Goal: Task Accomplishment & Management: Use online tool/utility

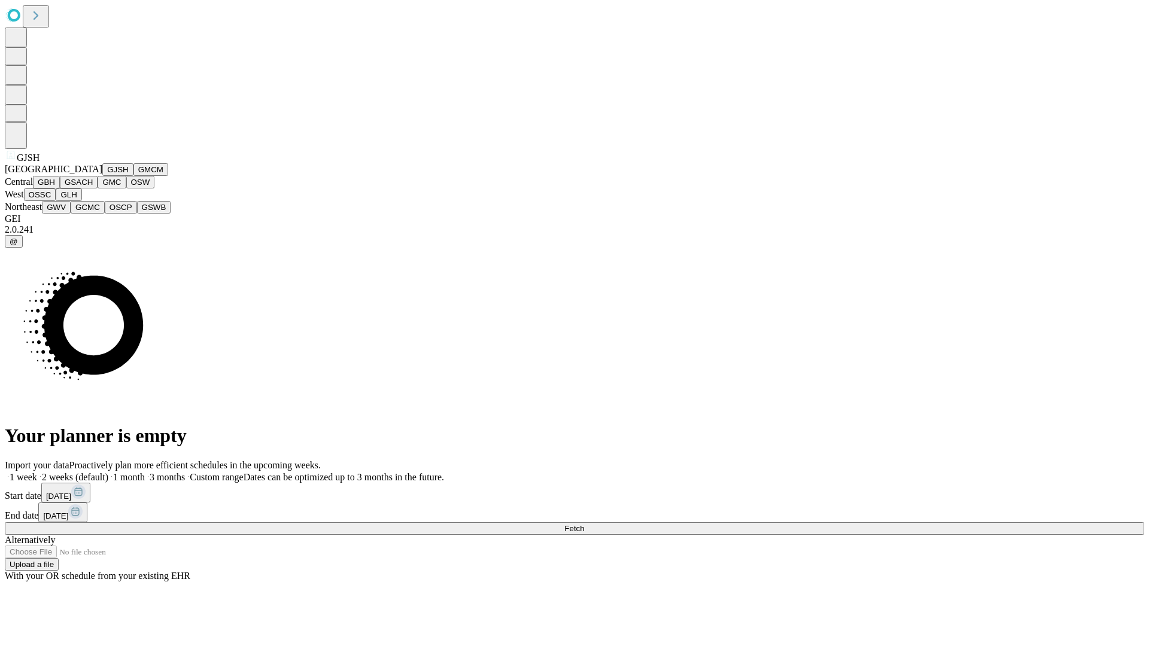
click at [102, 176] on button "GJSH" at bounding box center [117, 169] width 31 height 13
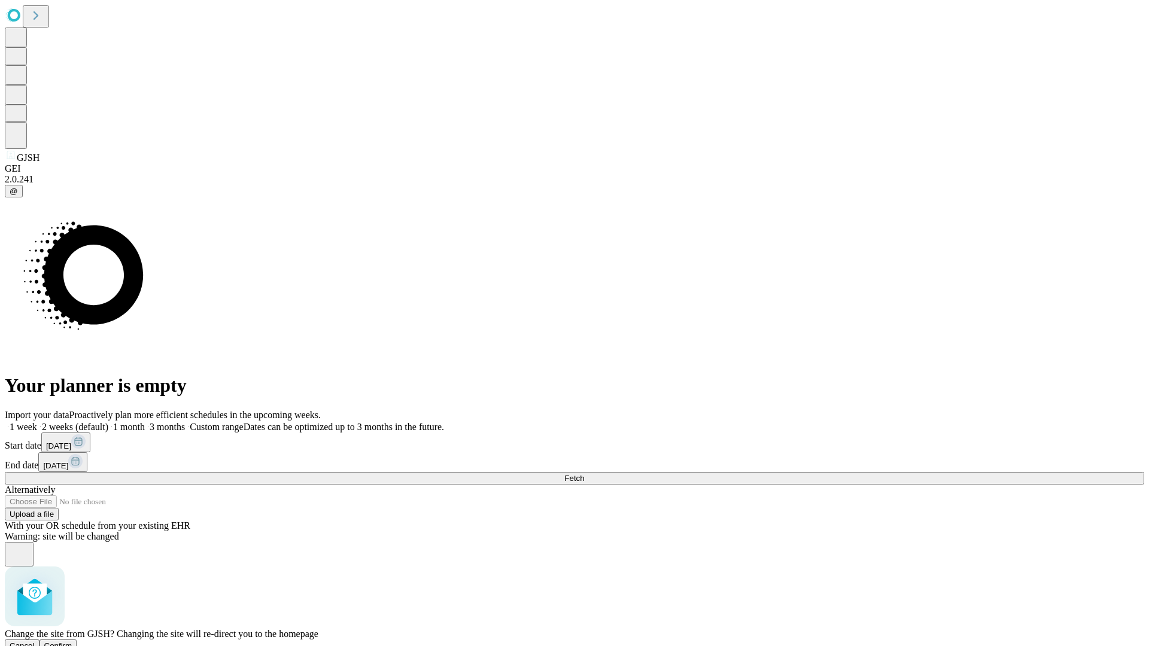
click at [72, 642] on span "Confirm" at bounding box center [58, 646] width 28 height 9
click at [37, 422] on label "1 week" at bounding box center [21, 427] width 32 height 10
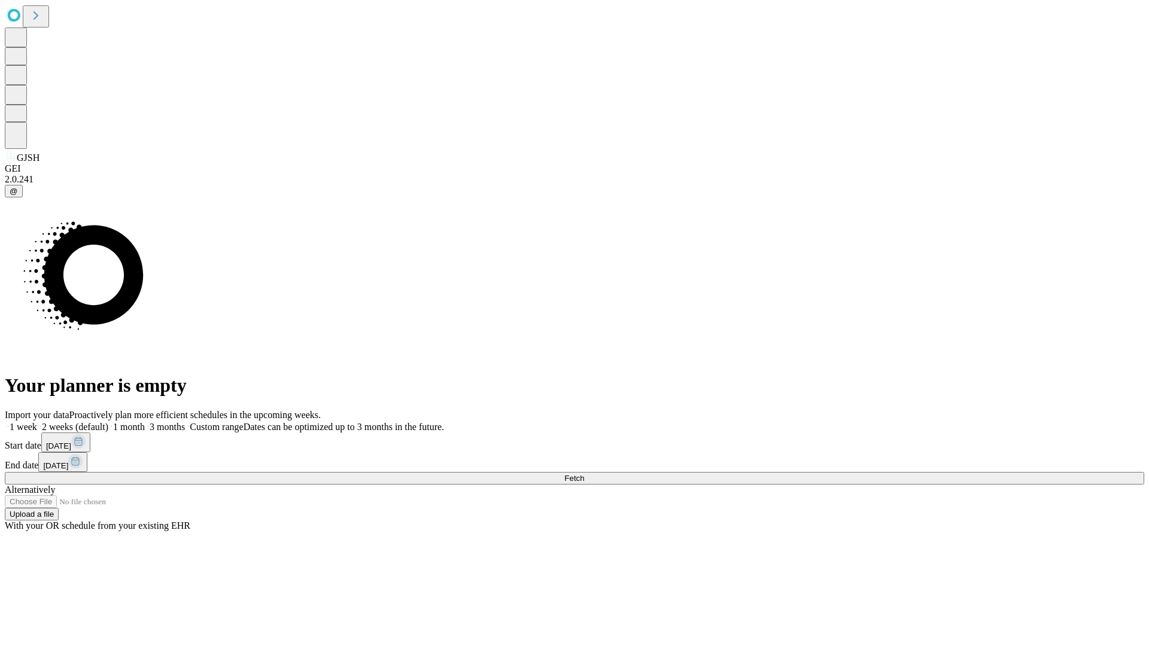
click at [584, 474] on span "Fetch" at bounding box center [574, 478] width 20 height 9
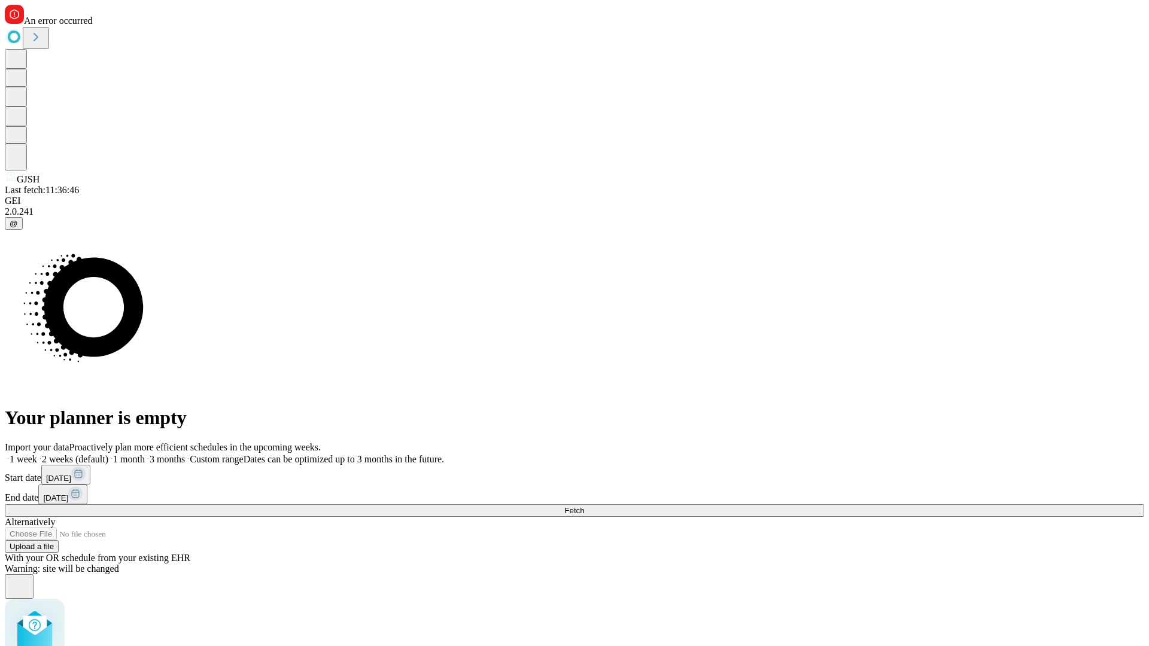
click at [37, 454] on label "1 week" at bounding box center [21, 459] width 32 height 10
click at [584, 506] on span "Fetch" at bounding box center [574, 510] width 20 height 9
click at [37, 454] on label "1 week" at bounding box center [21, 459] width 32 height 10
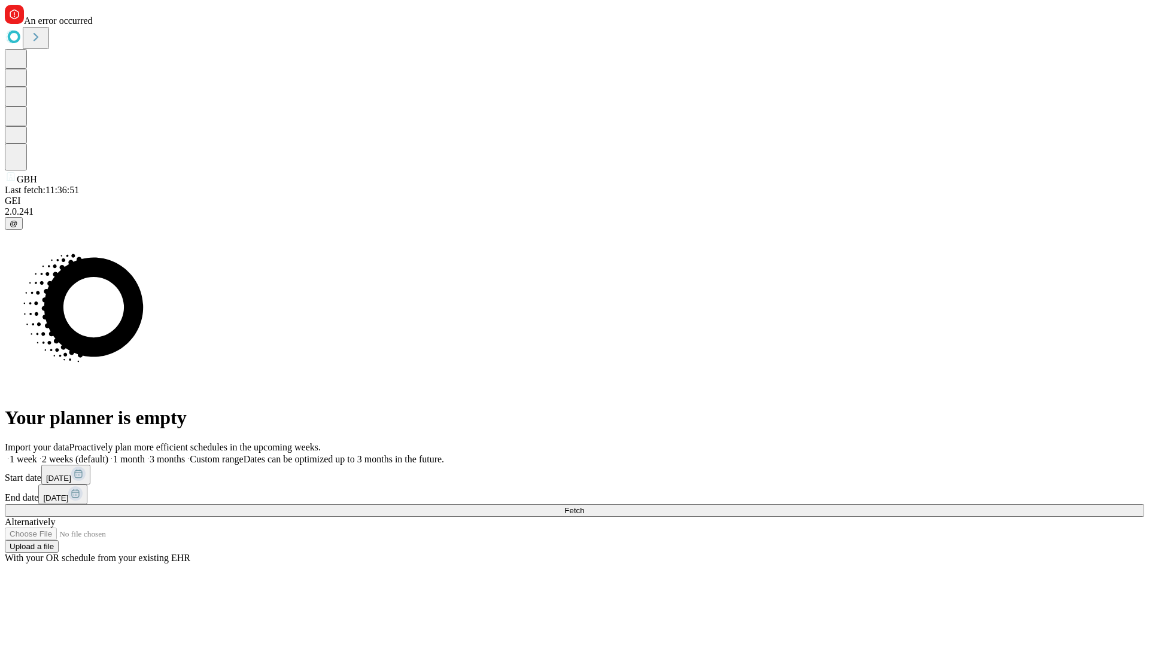
click at [584, 506] on span "Fetch" at bounding box center [574, 510] width 20 height 9
click at [37, 454] on label "1 week" at bounding box center [21, 459] width 32 height 10
click at [584, 506] on span "Fetch" at bounding box center [574, 510] width 20 height 9
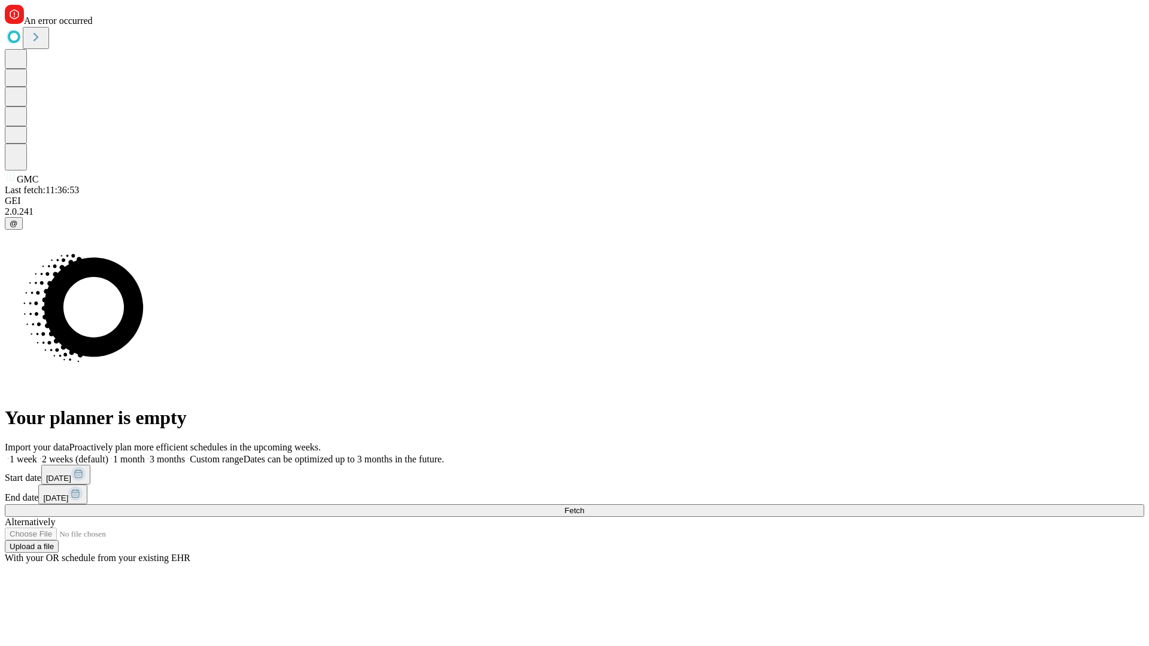
click at [37, 454] on label "1 week" at bounding box center [21, 459] width 32 height 10
click at [584, 506] on span "Fetch" at bounding box center [574, 510] width 20 height 9
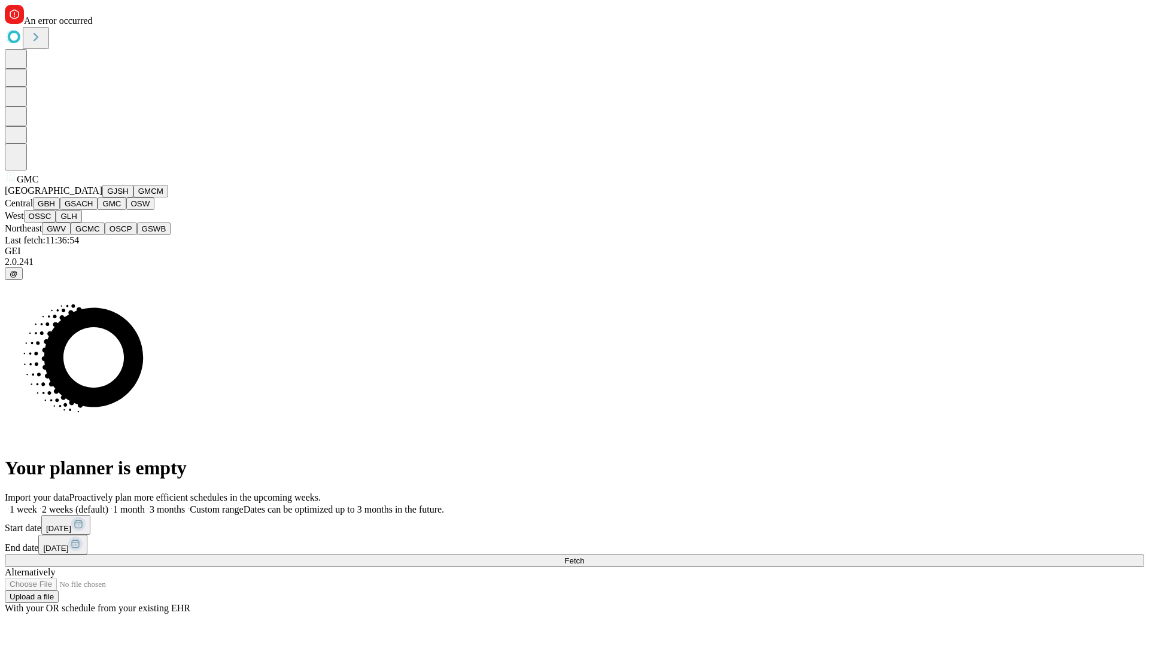
click at [126, 210] on button "OSW" at bounding box center [140, 204] width 29 height 13
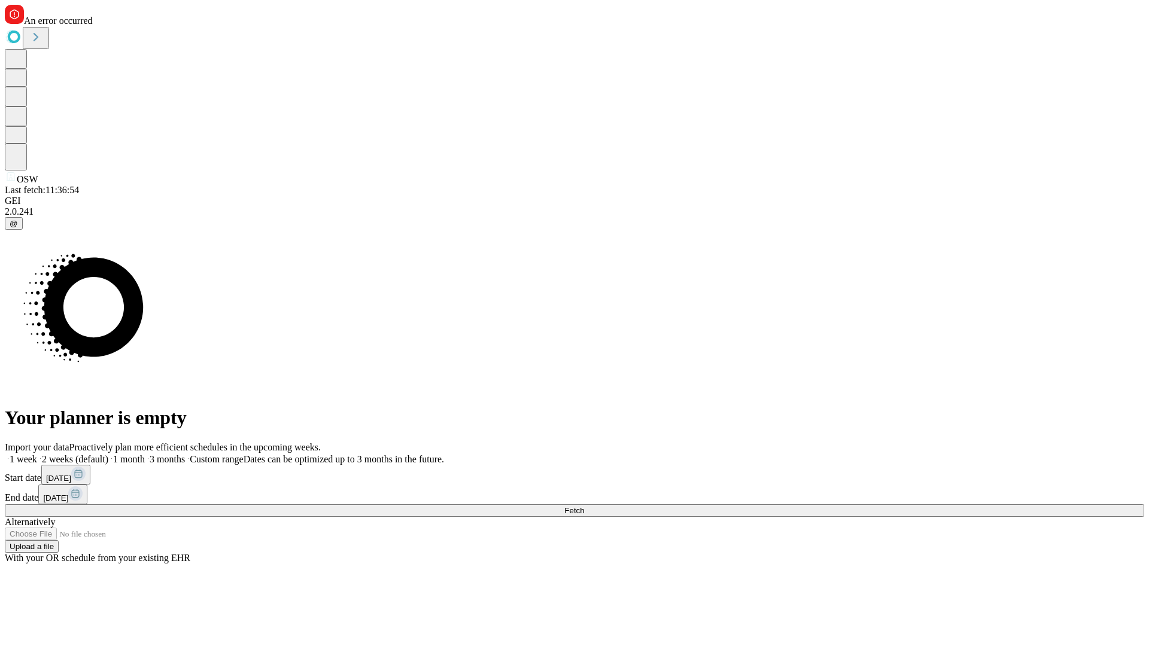
click at [37, 454] on label "1 week" at bounding box center [21, 459] width 32 height 10
click at [584, 506] on span "Fetch" at bounding box center [574, 510] width 20 height 9
click at [37, 454] on label "1 week" at bounding box center [21, 459] width 32 height 10
click at [584, 506] on span "Fetch" at bounding box center [574, 510] width 20 height 9
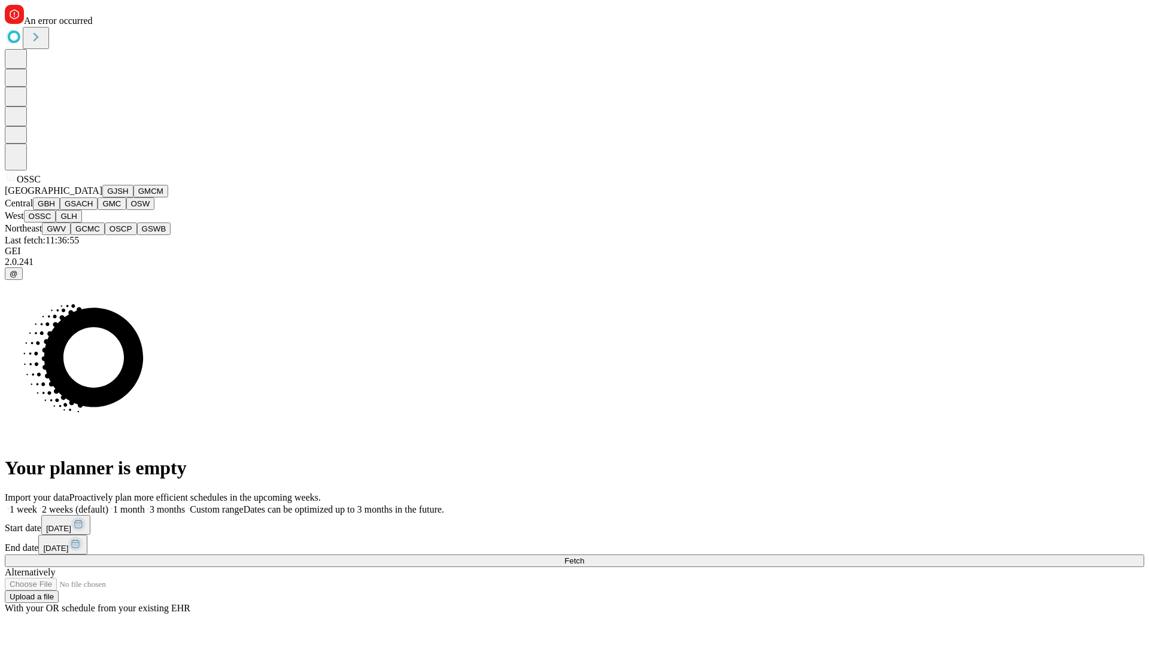
click at [81, 223] on button "GLH" at bounding box center [69, 216] width 26 height 13
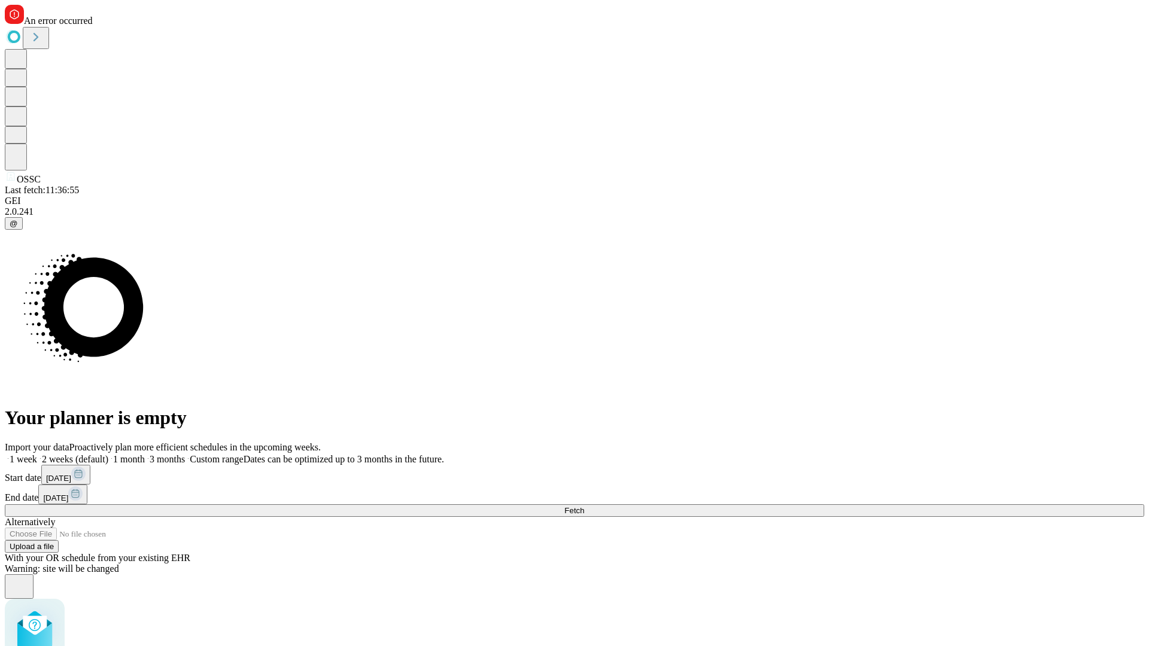
click at [37, 454] on label "1 week" at bounding box center [21, 459] width 32 height 10
click at [584, 506] on span "Fetch" at bounding box center [574, 510] width 20 height 9
click at [37, 454] on label "1 week" at bounding box center [21, 459] width 32 height 10
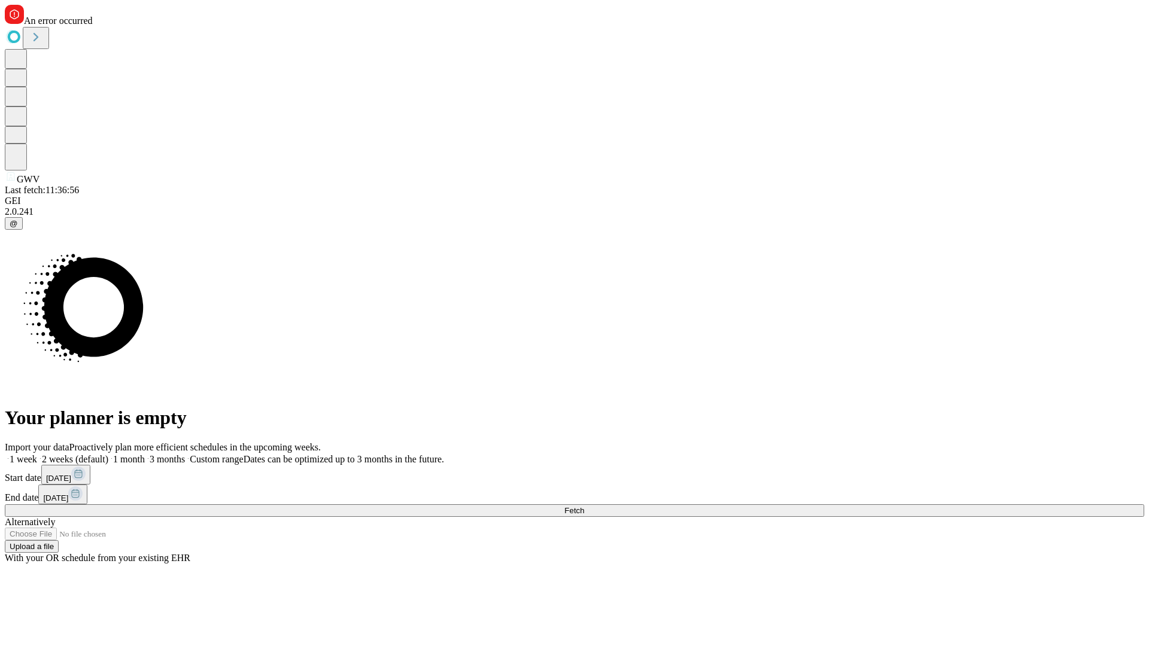
click at [584, 506] on span "Fetch" at bounding box center [574, 510] width 20 height 9
click at [37, 454] on label "1 week" at bounding box center [21, 459] width 32 height 10
click at [584, 506] on span "Fetch" at bounding box center [574, 510] width 20 height 9
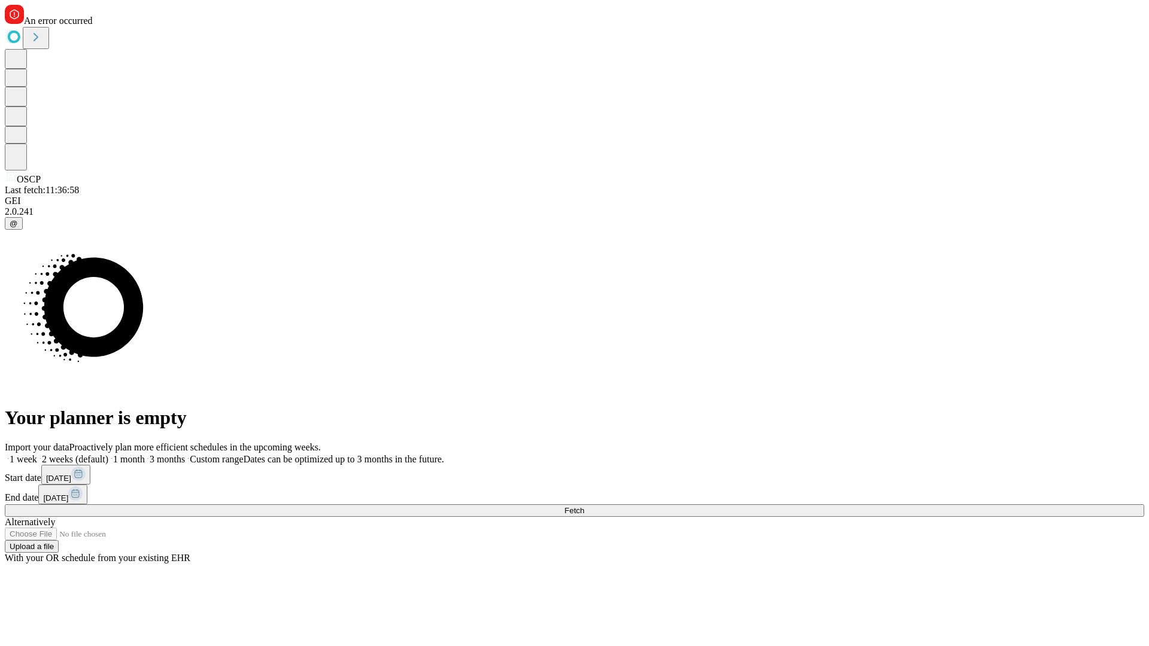
click at [37, 454] on label "1 week" at bounding box center [21, 459] width 32 height 10
click at [584, 506] on span "Fetch" at bounding box center [574, 510] width 20 height 9
